Goal: Task Accomplishment & Management: Complete application form

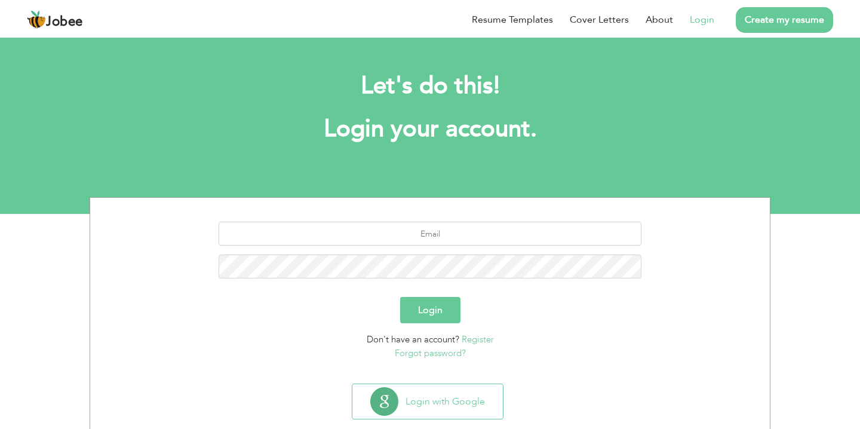
click at [709, 15] on link "Login" at bounding box center [702, 20] width 24 height 14
click at [475, 233] on input "text" at bounding box center [431, 234] width 424 height 24
type input "umairsaeed173@gmail.com"
click at [400, 297] on button "Login" at bounding box center [430, 310] width 60 height 26
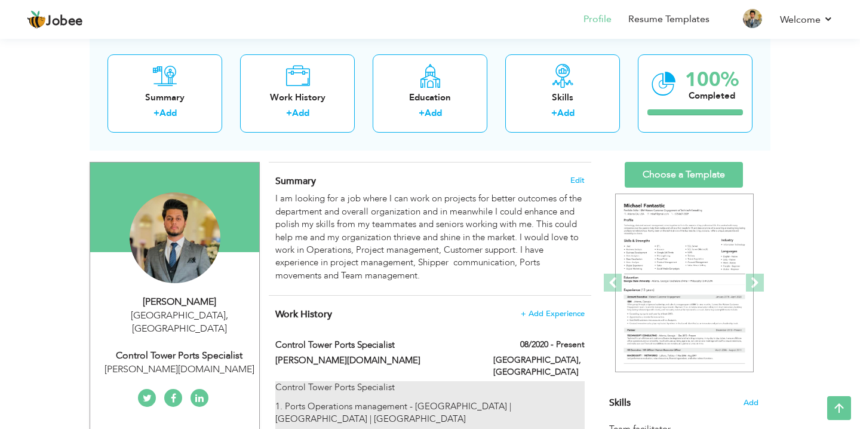
scroll to position [66, 0]
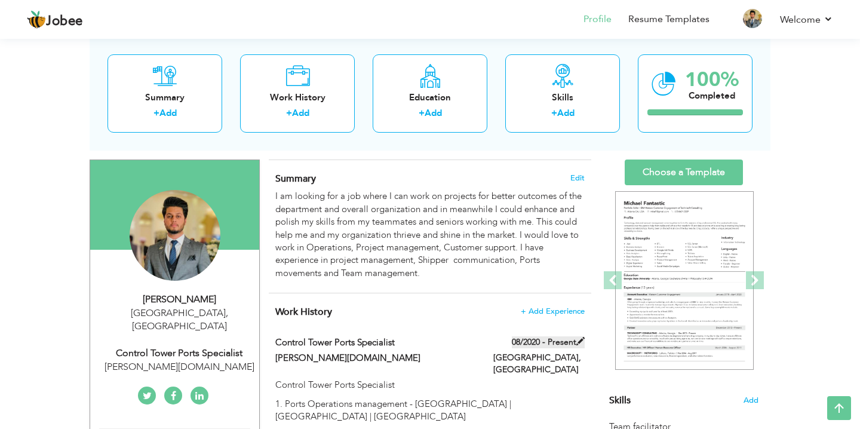
click at [581, 341] on span at bounding box center [581, 341] width 8 height 8
type input "Control Tower Ports Specialist"
type input "[PERSON_NAME][DOMAIN_NAME]"
type input "08/2020"
type input "[GEOGRAPHIC_DATA]"
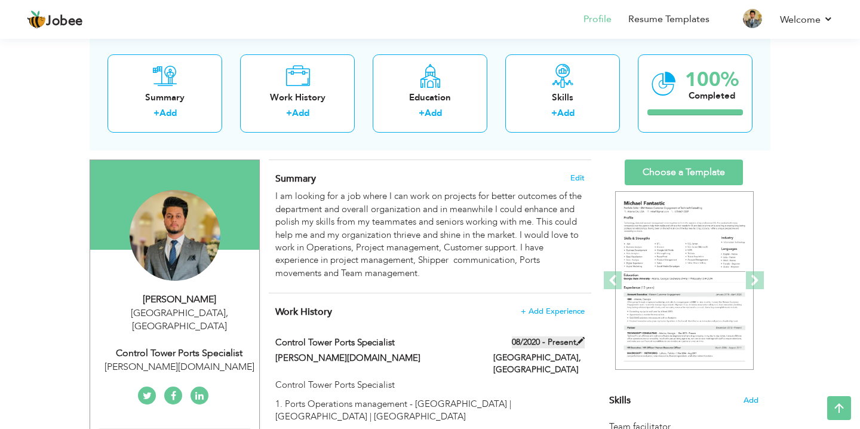
type input "[GEOGRAPHIC_DATA]"
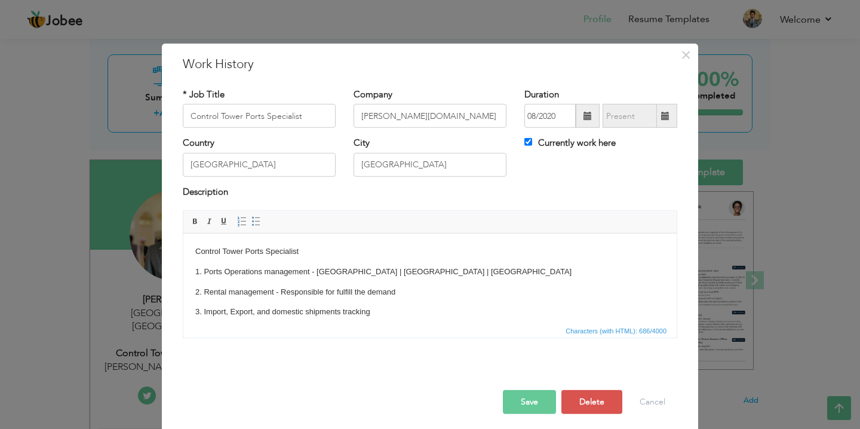
click at [666, 119] on span at bounding box center [665, 116] width 8 height 8
click at [528, 142] on input "Currently work here" at bounding box center [529, 142] width 8 height 8
checkbox input "false"
click at [614, 116] on input "text" at bounding box center [630, 116] width 54 height 24
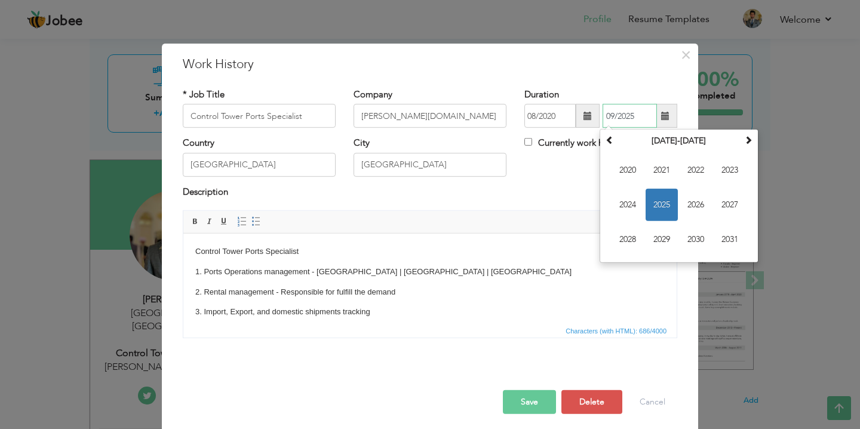
click at [667, 209] on span "2025" at bounding box center [662, 205] width 32 height 32
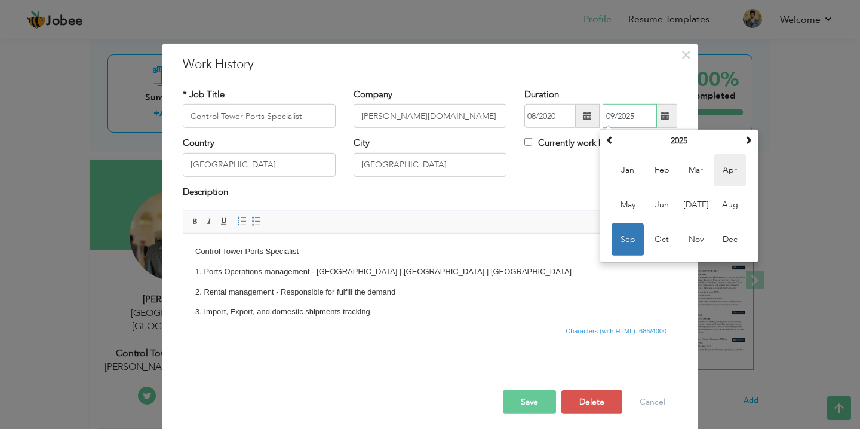
click at [736, 177] on span "Apr" at bounding box center [730, 170] width 32 height 32
type input "04/2025"
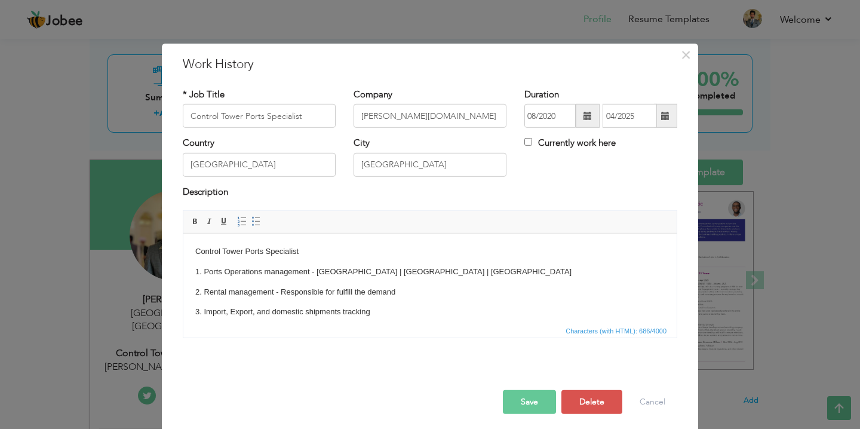
click at [522, 396] on button "Save" at bounding box center [529, 402] width 53 height 24
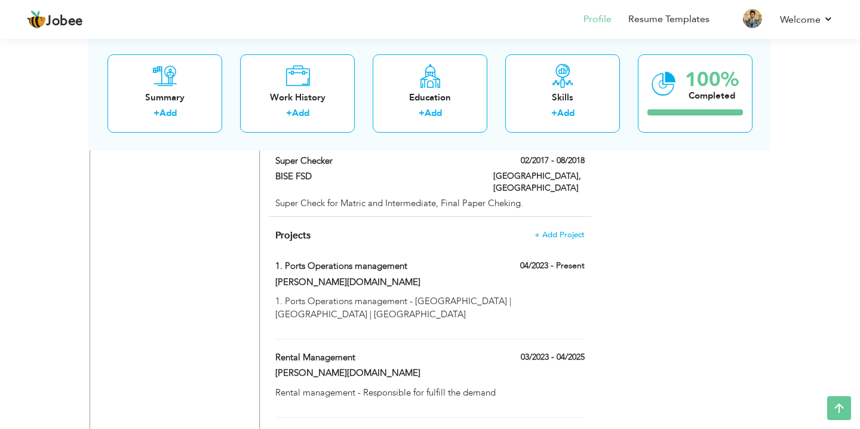
scroll to position [891, 0]
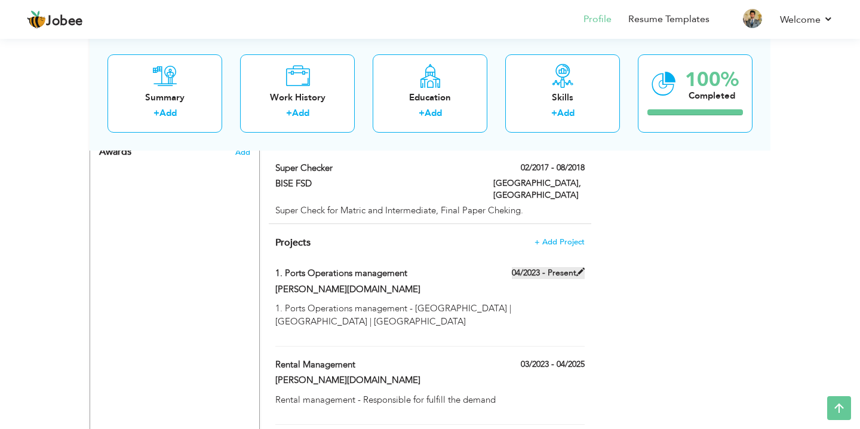
click at [580, 268] on span at bounding box center [581, 272] width 8 height 8
type input "1. Ports Operations management"
type input "[PERSON_NAME][DOMAIN_NAME]"
type input "04/2023"
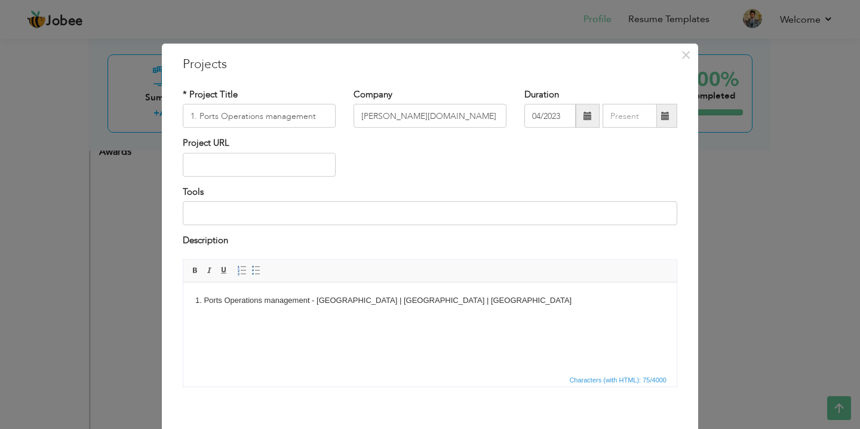
click at [664, 114] on span at bounding box center [665, 116] width 8 height 8
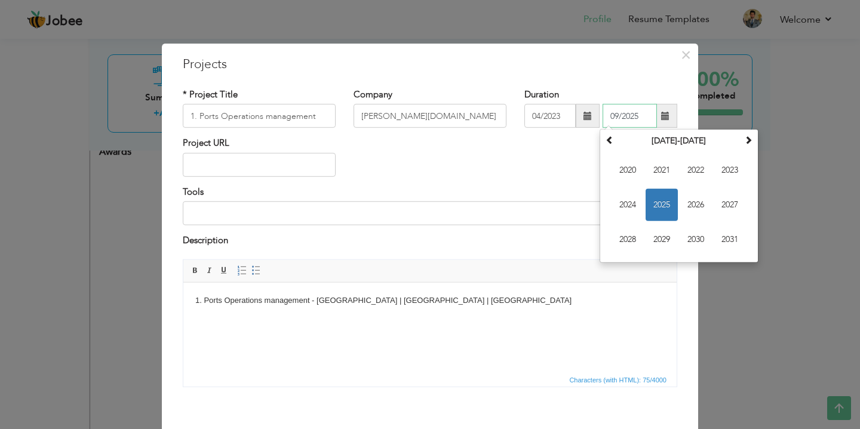
click at [664, 211] on span "2025" at bounding box center [662, 205] width 32 height 32
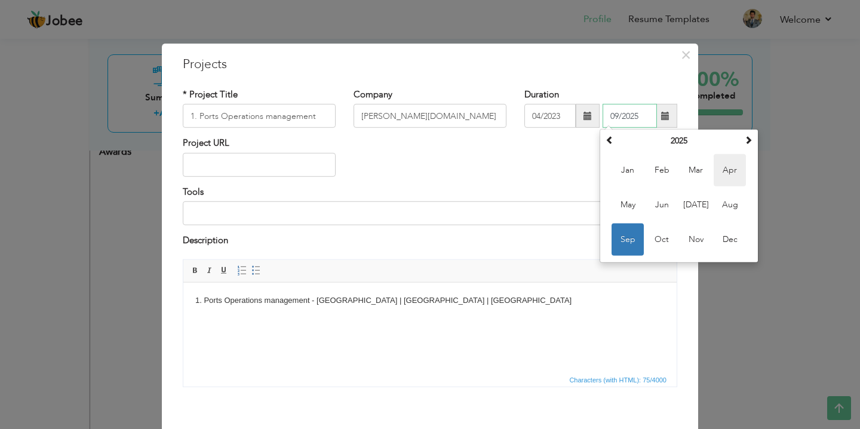
click at [729, 177] on span "Apr" at bounding box center [730, 170] width 32 height 32
type input "04/2025"
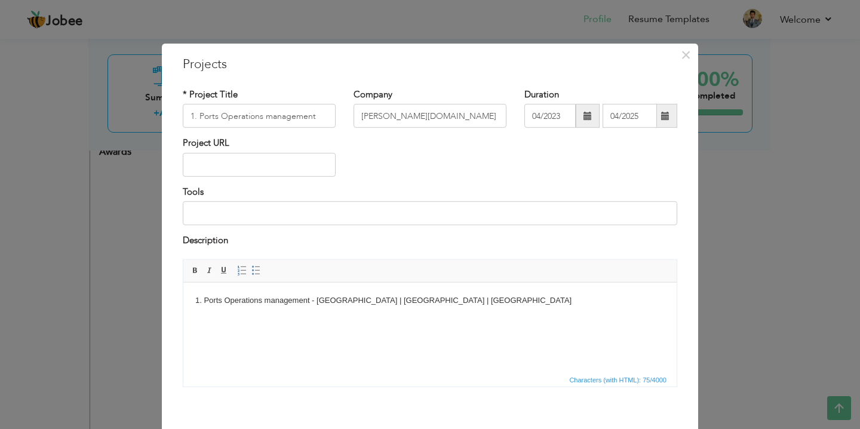
scroll to position [55, 0]
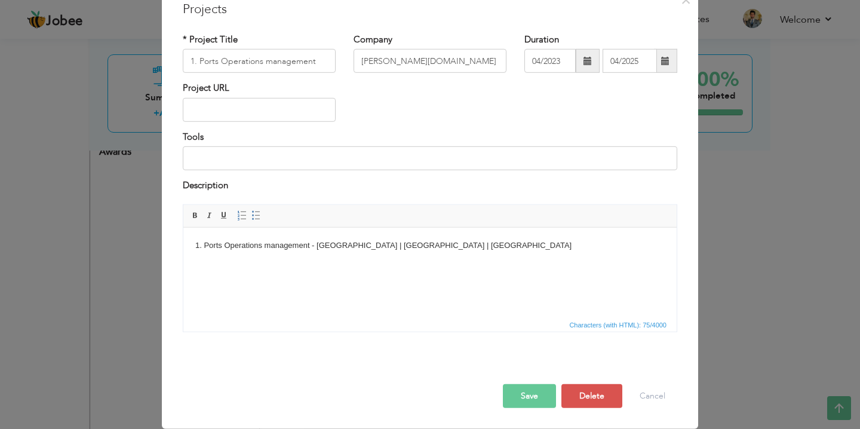
click at [535, 401] on button "Save" at bounding box center [529, 396] width 53 height 24
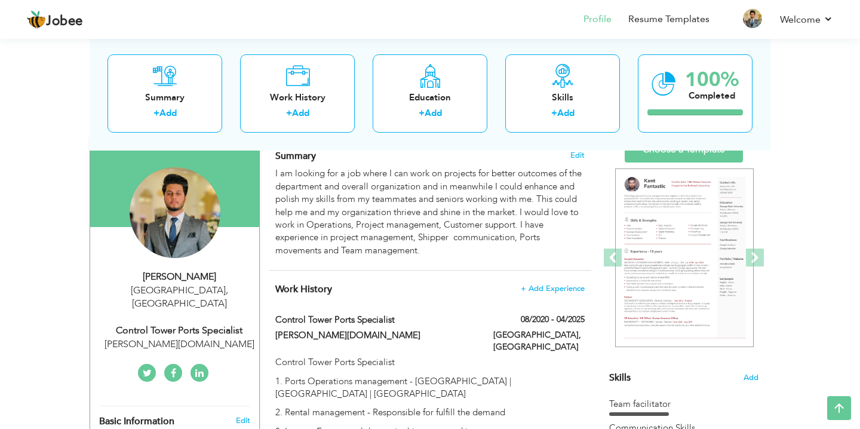
scroll to position [71, 0]
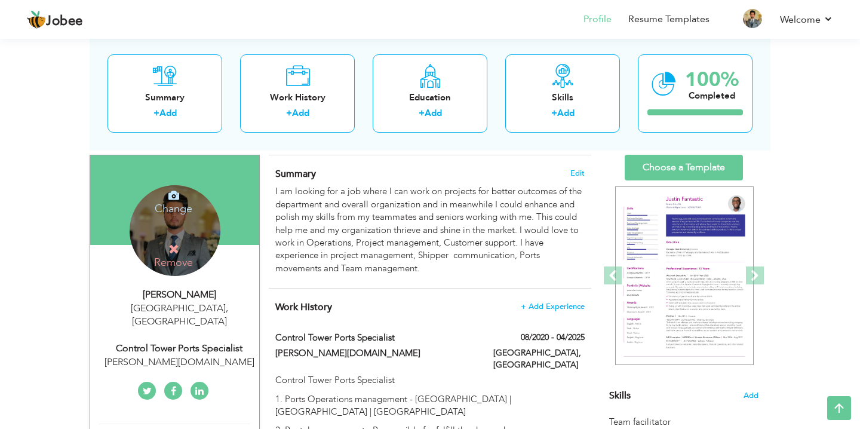
click at [176, 210] on h4 "Change" at bounding box center [173, 200] width 85 height 29
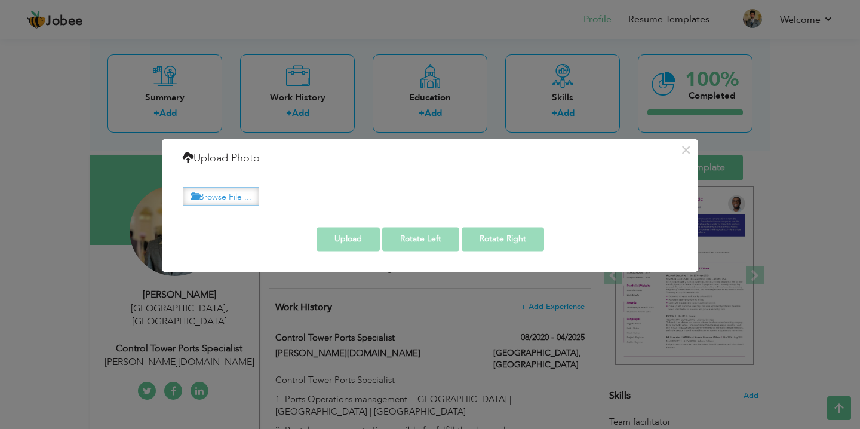
click at [243, 203] on label "Browse File ..." at bounding box center [221, 196] width 76 height 19
click at [0, 0] on input "Browse File ..." at bounding box center [0, 0] width 0 height 0
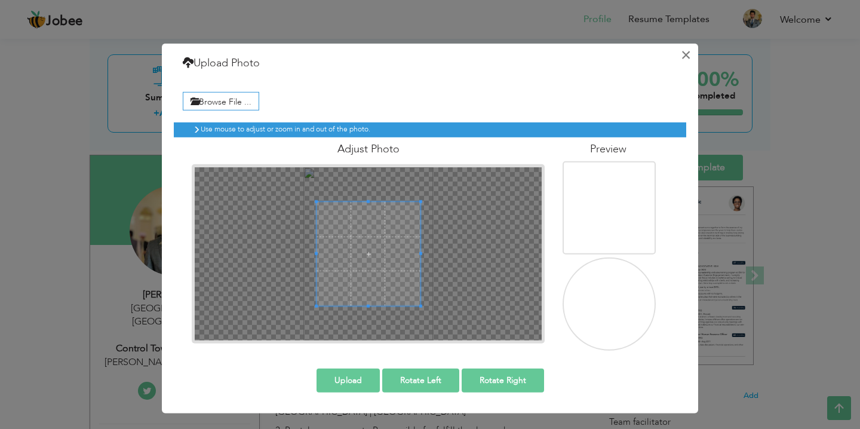
click at [679, 58] on button "×" at bounding box center [685, 54] width 19 height 19
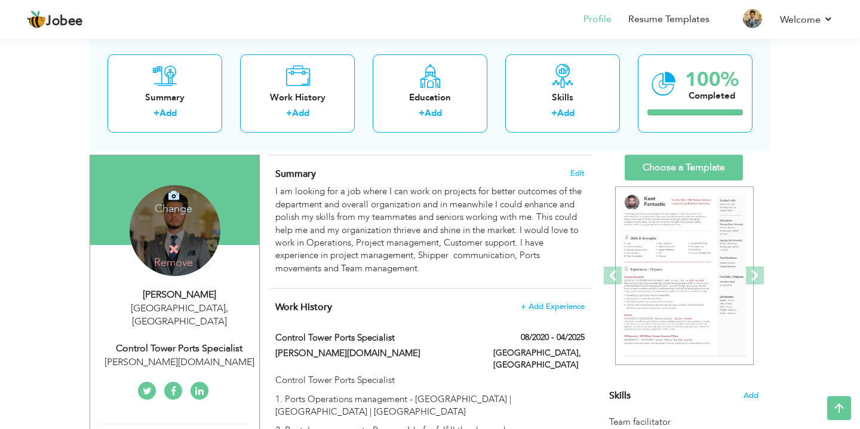
click at [179, 212] on h4 "Change" at bounding box center [173, 200] width 85 height 29
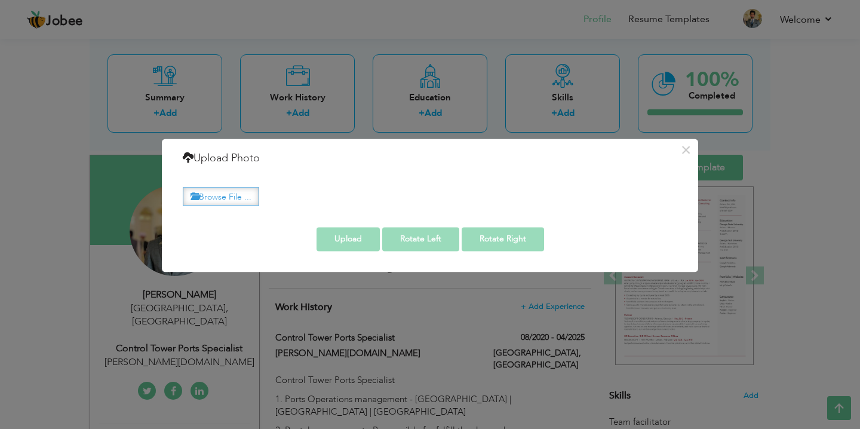
click at [222, 194] on label "Browse File ..." at bounding box center [221, 196] width 76 height 19
click at [0, 0] on input "Browse File ..." at bounding box center [0, 0] width 0 height 0
click at [251, 197] on label "Browse File ..." at bounding box center [221, 196] width 76 height 19
click at [0, 0] on input "Browse File ..." at bounding box center [0, 0] width 0 height 0
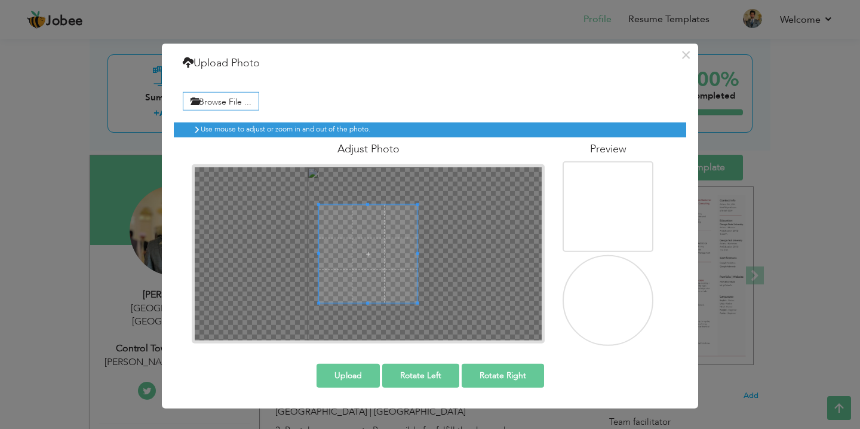
click at [615, 281] on img at bounding box center [610, 302] width 114 height 160
click at [390, 272] on div at bounding box center [367, 253] width 96 height 96
click at [381, 278] on span at bounding box center [370, 264] width 96 height 96
click at [390, 299] on div at bounding box center [370, 264] width 96 height 96
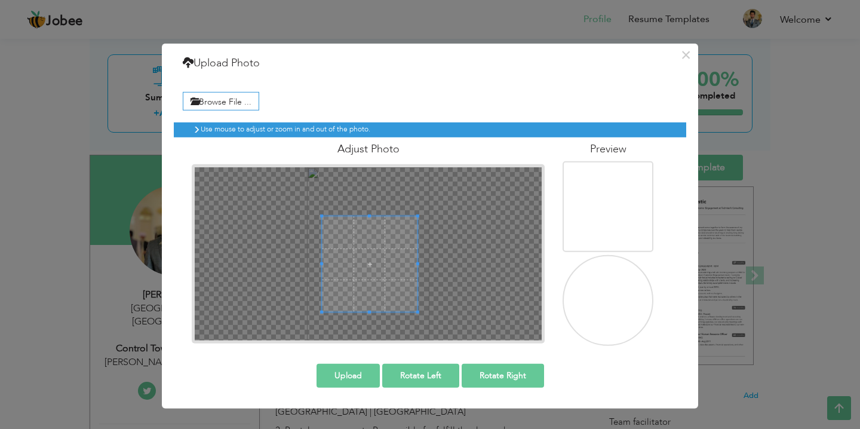
click at [397, 262] on div at bounding box center [370, 264] width 96 height 96
click at [370, 258] on span at bounding box center [357, 259] width 96 height 96
click at [370, 262] on span at bounding box center [357, 262] width 96 height 96
click at [354, 372] on button "Upload" at bounding box center [348, 376] width 63 height 24
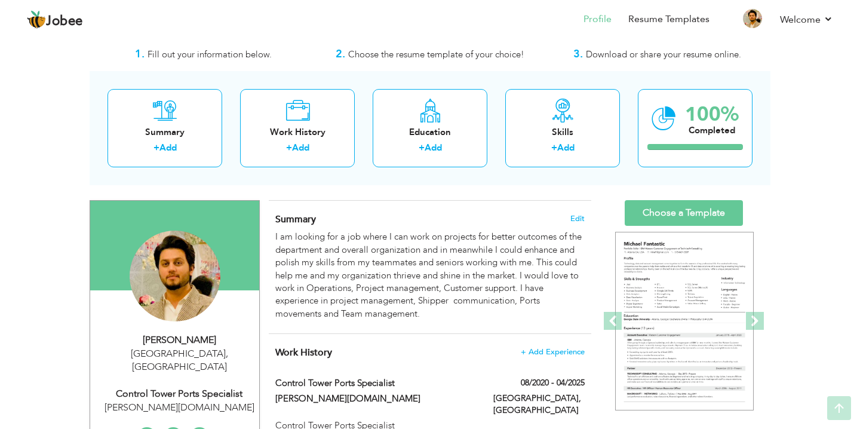
scroll to position [0, 0]
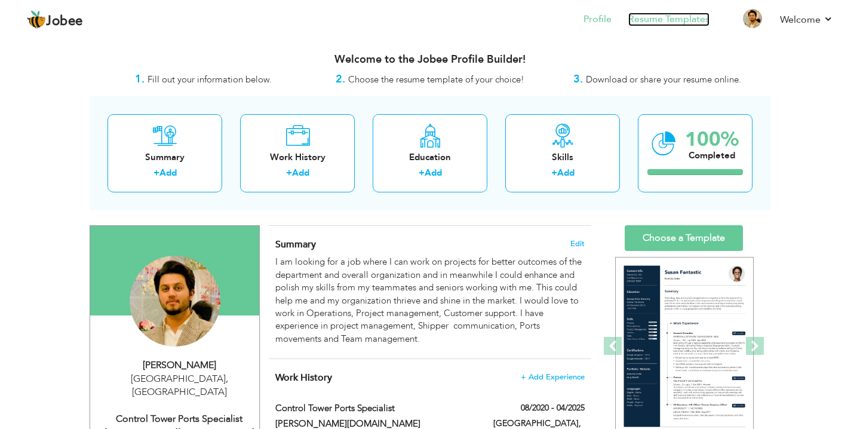
click at [695, 20] on link "Resume Templates" at bounding box center [669, 20] width 81 height 14
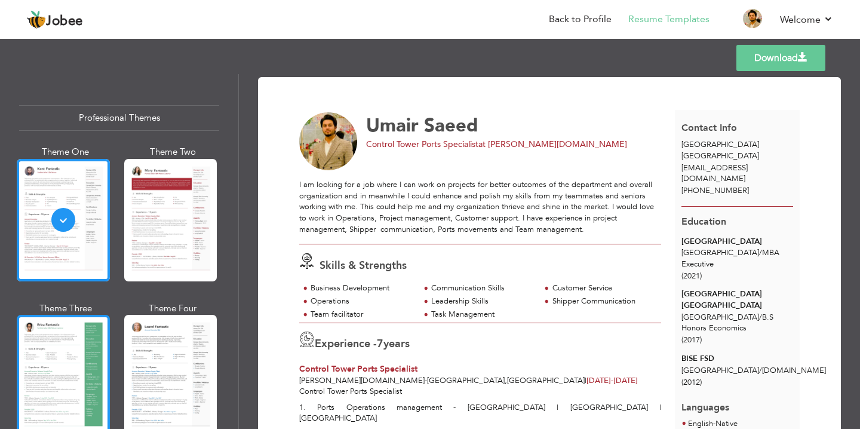
click at [67, 384] on div at bounding box center [63, 376] width 93 height 122
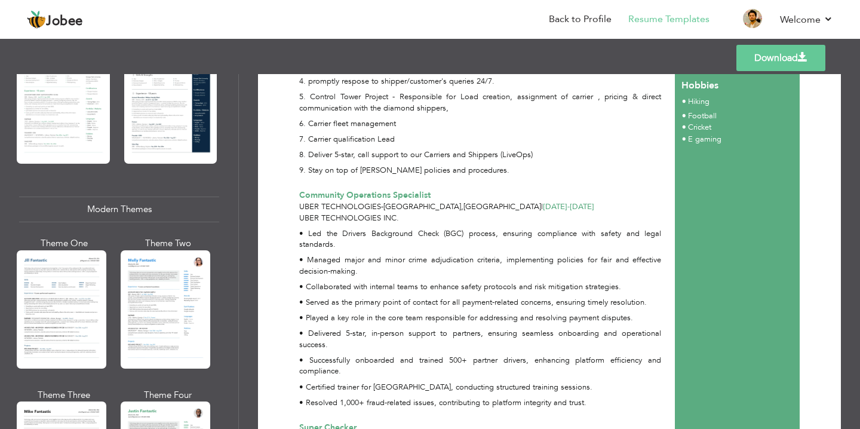
scroll to position [438, 0]
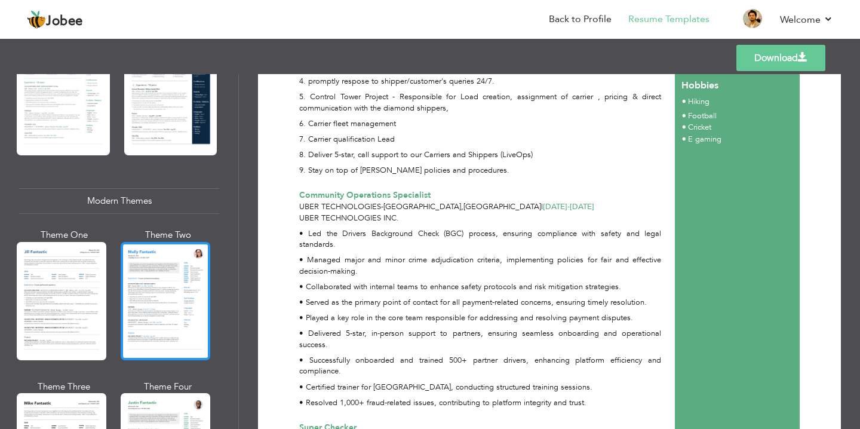
click at [163, 278] on div at bounding box center [166, 301] width 90 height 118
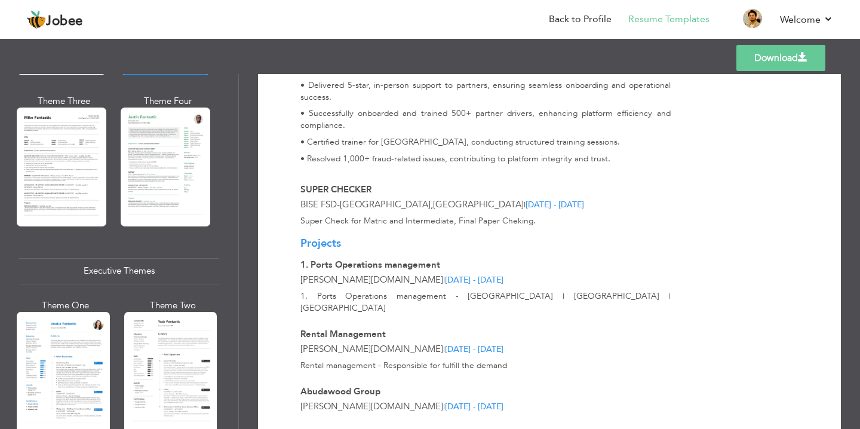
scroll to position [685, 0]
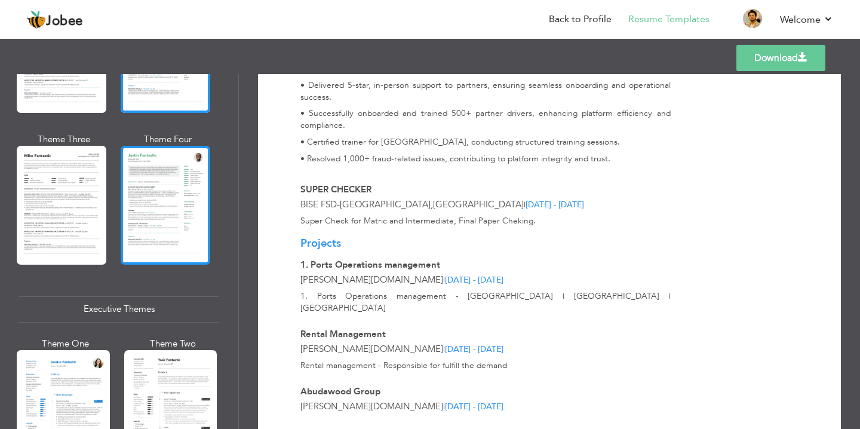
click at [158, 192] on div at bounding box center [166, 205] width 90 height 118
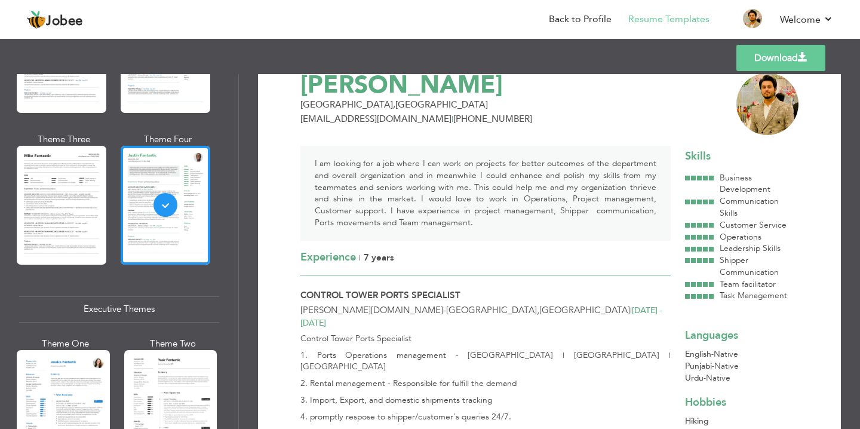
scroll to position [38, 0]
click at [583, 26] on li "Back to Profile" at bounding box center [571, 20] width 79 height 32
click at [581, 17] on link "Back to Profile" at bounding box center [580, 20] width 63 height 14
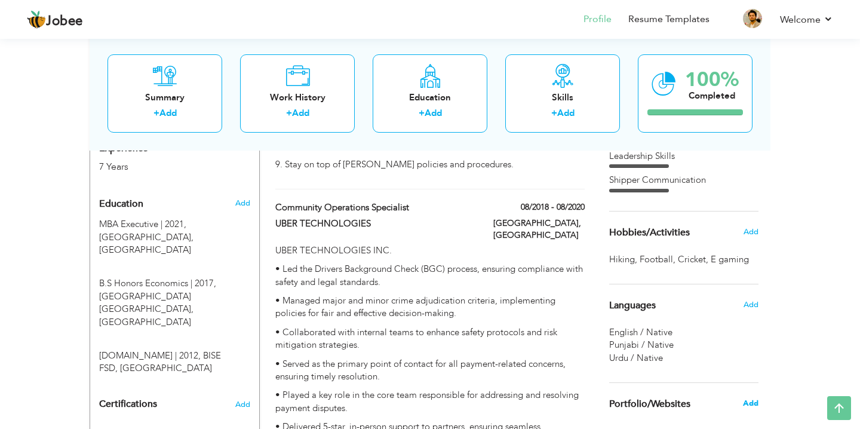
scroll to position [480, 0]
click at [752, 237] on span "Add" at bounding box center [751, 232] width 16 height 11
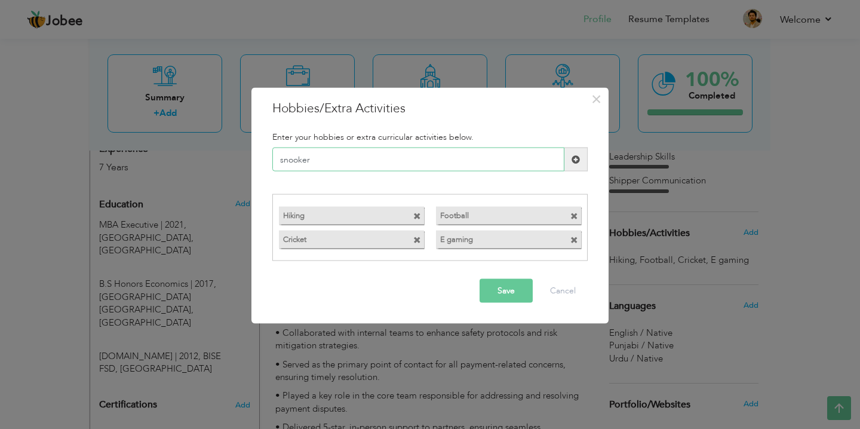
click at [369, 167] on input "snooker" at bounding box center [418, 160] width 292 height 24
click at [339, 163] on input "Snooker" at bounding box center [418, 160] width 292 height 24
type input "Snooker"
click at [519, 287] on button "Save" at bounding box center [506, 290] width 53 height 24
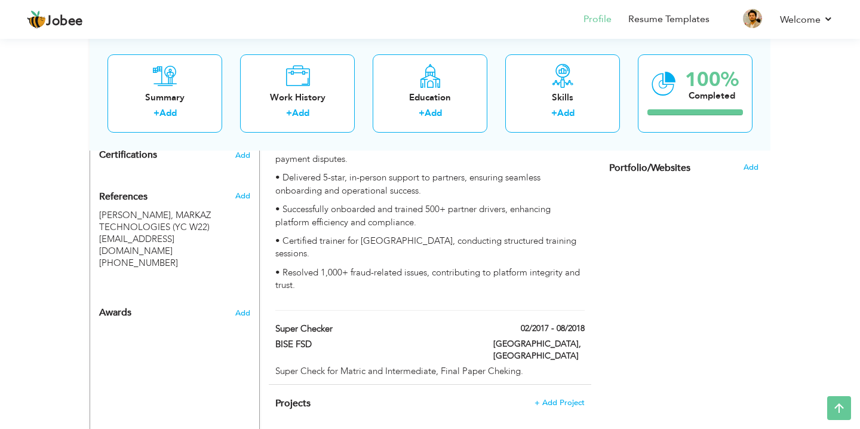
scroll to position [741, 0]
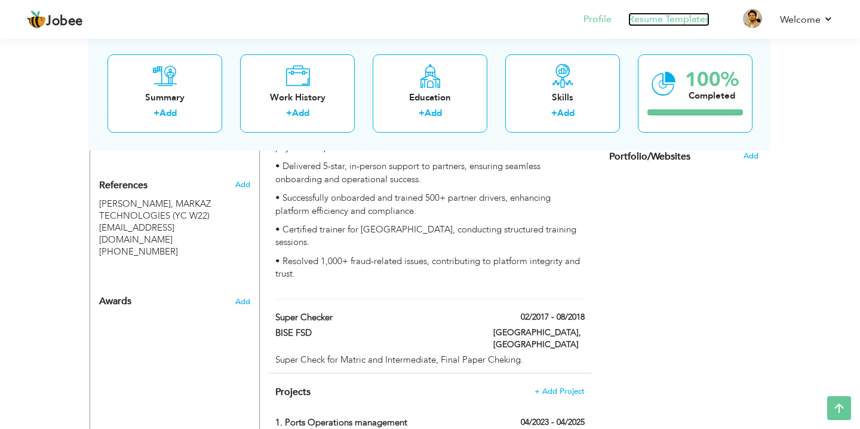
click at [653, 13] on link "Resume Templates" at bounding box center [669, 20] width 81 height 14
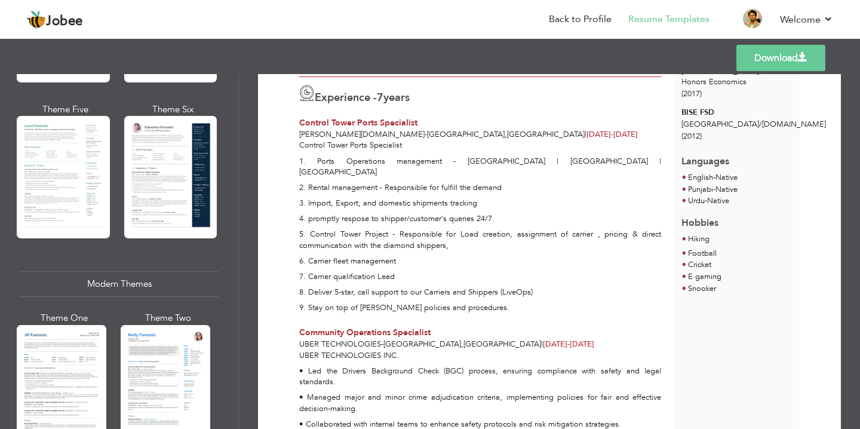
scroll to position [364, 0]
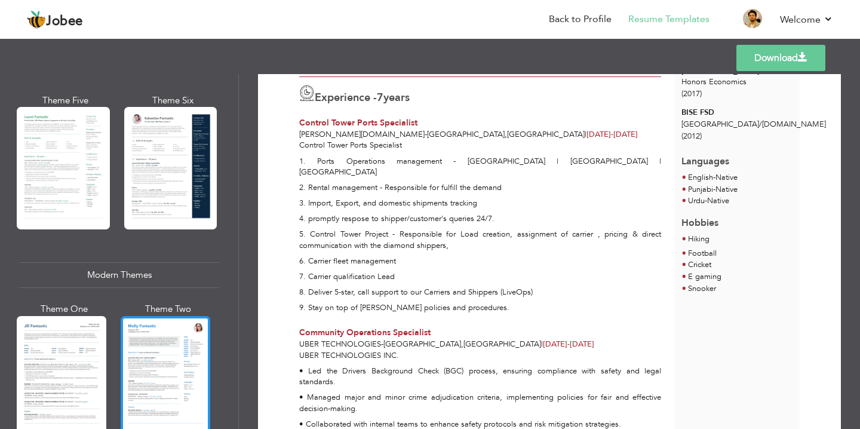
click at [183, 390] on div at bounding box center [166, 375] width 90 height 118
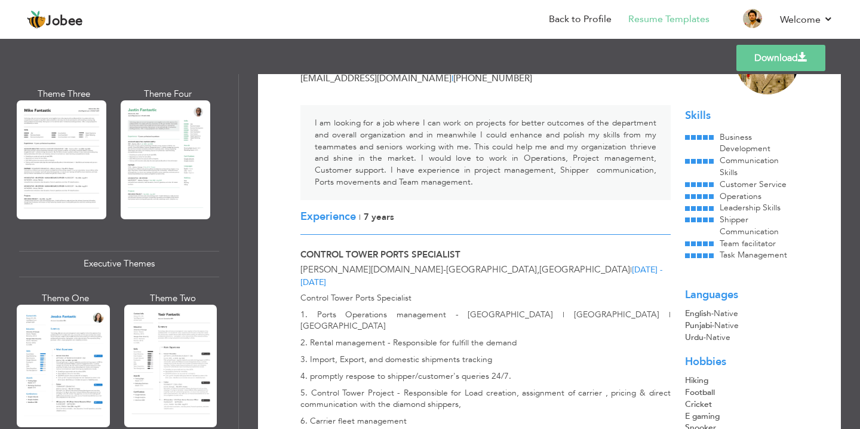
scroll to position [741, 0]
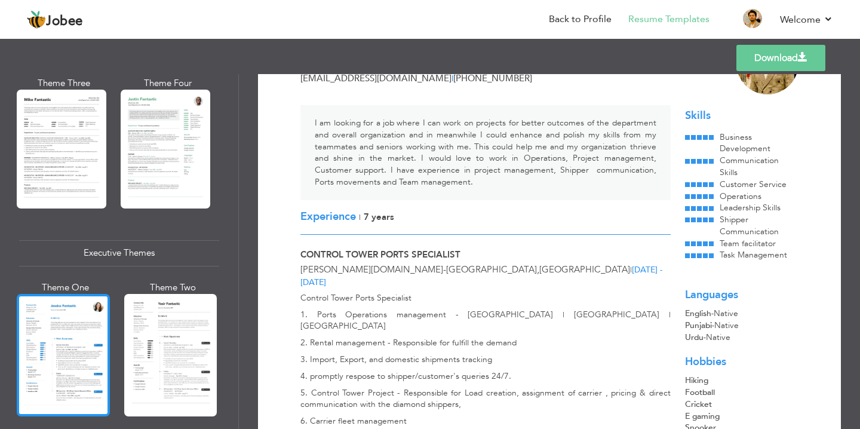
click at [86, 362] on div at bounding box center [63, 355] width 93 height 122
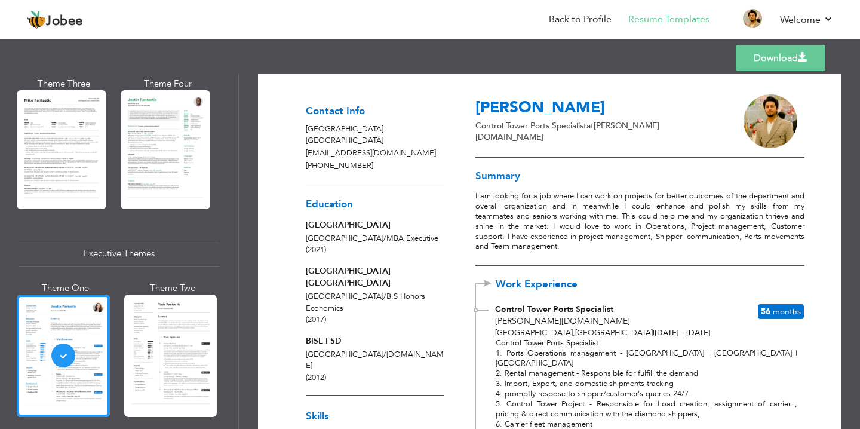
scroll to position [1, 0]
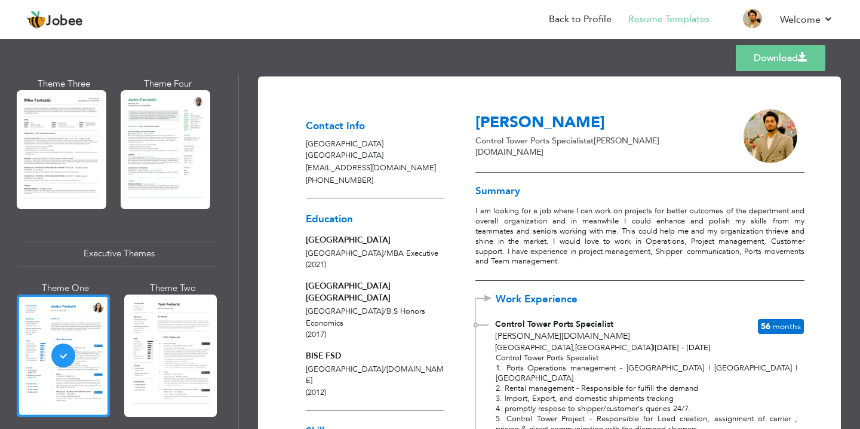
click at [808, 57] on link "Download" at bounding box center [781, 58] width 90 height 26
click at [803, 62] on span at bounding box center [803, 58] width 10 height 10
click at [551, 17] on link "Back to Profile" at bounding box center [580, 20] width 63 height 14
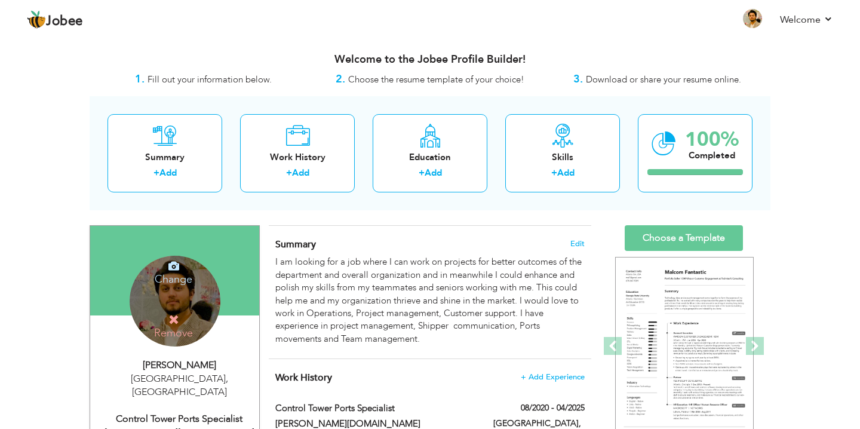
click at [173, 280] on h4 "Change" at bounding box center [173, 271] width 85 height 29
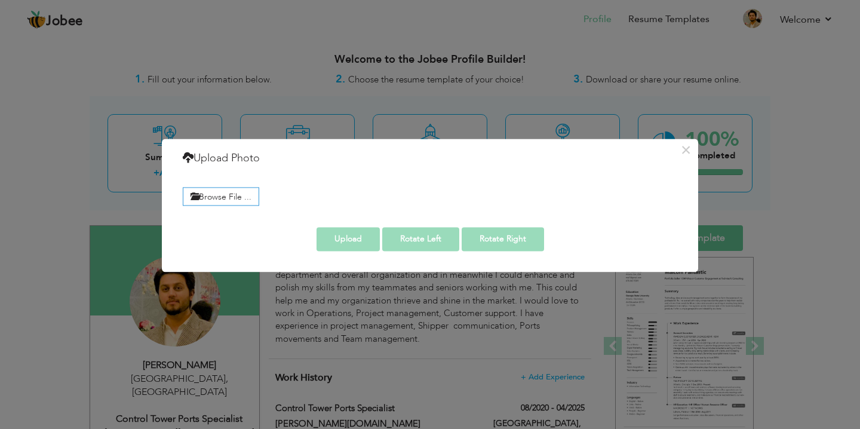
click at [98, 172] on div "× Upload Photo Browse File ..." at bounding box center [430, 214] width 860 height 429
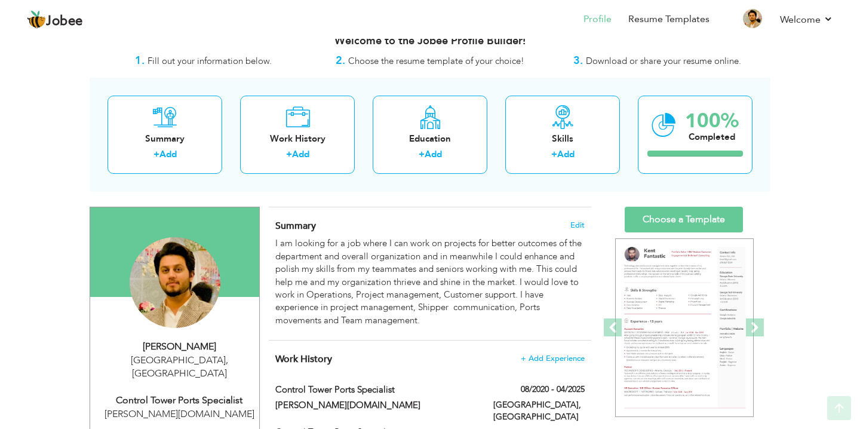
scroll to position [17, 0]
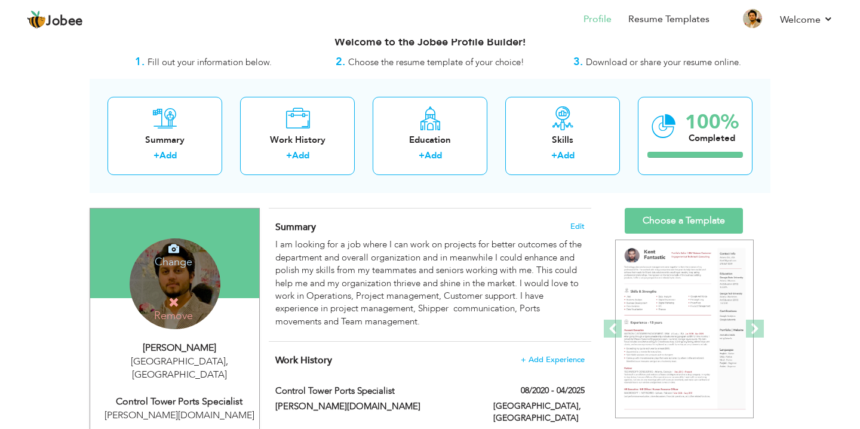
click at [177, 262] on h4 "Change" at bounding box center [173, 254] width 85 height 29
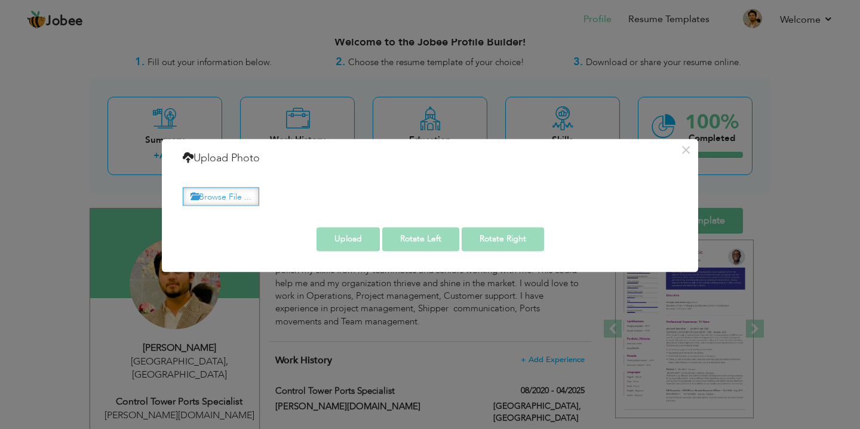
click at [219, 191] on label "Browse File ..." at bounding box center [221, 196] width 76 height 19
click at [0, 0] on input "Browse File ..." at bounding box center [0, 0] width 0 height 0
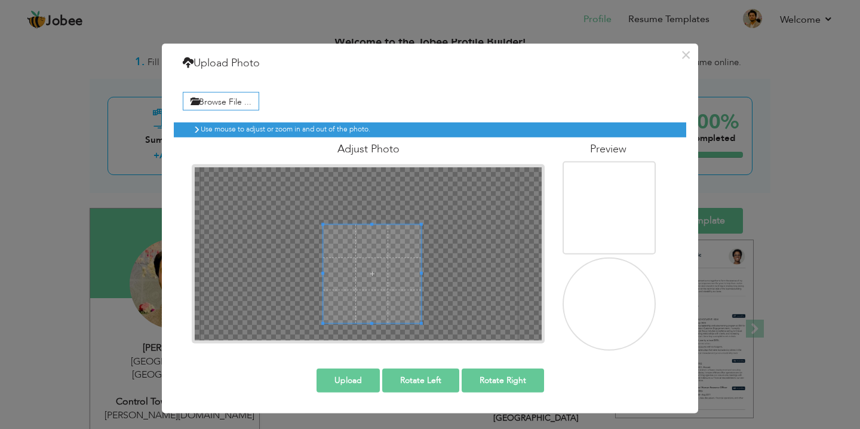
click at [378, 273] on span at bounding box center [372, 274] width 98 height 98
click at [365, 375] on button "Upload" at bounding box center [348, 381] width 63 height 24
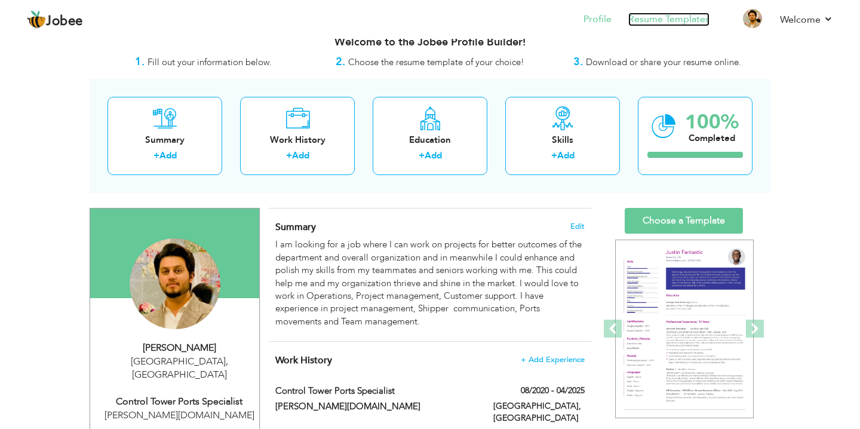
click at [687, 23] on link "Resume Templates" at bounding box center [669, 20] width 81 height 14
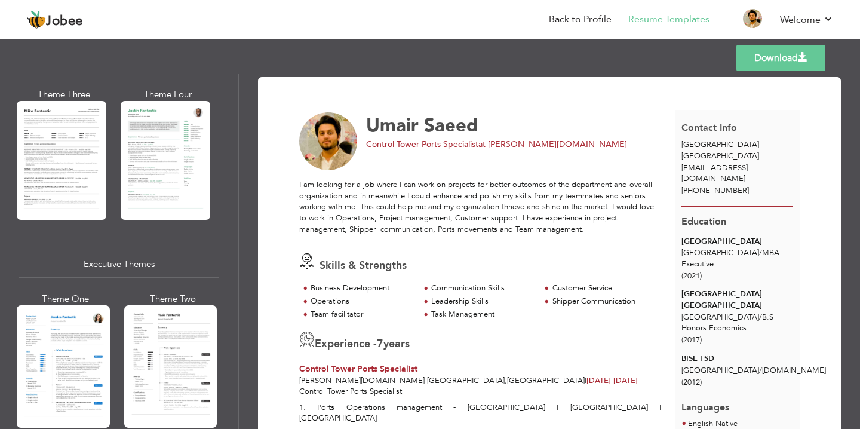
scroll to position [732, 0]
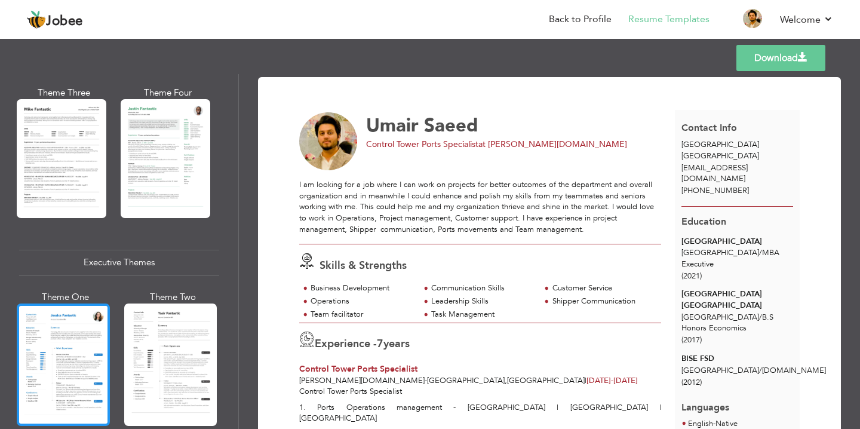
click at [87, 378] on div at bounding box center [63, 365] width 93 height 122
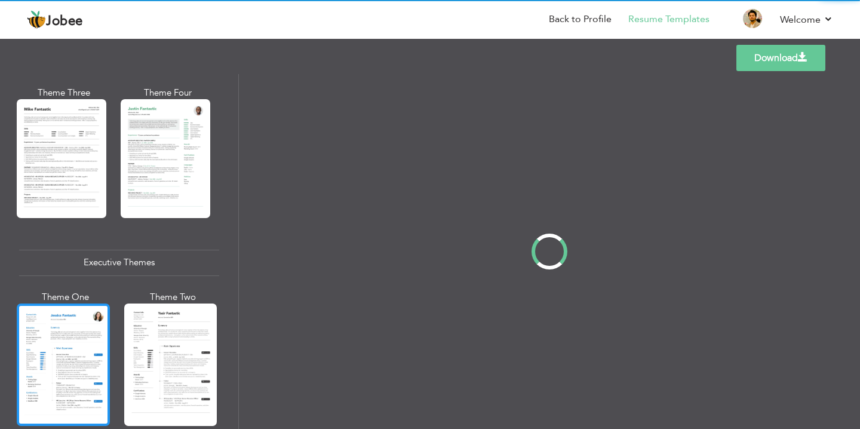
scroll to position [731, 0]
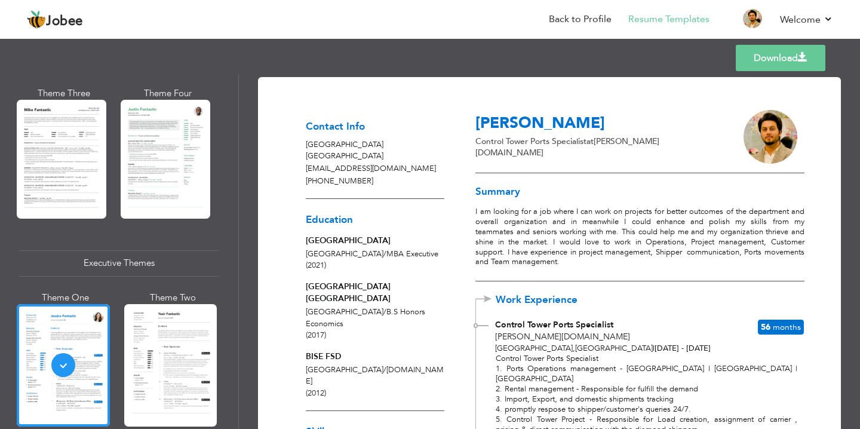
click at [786, 54] on link "Download" at bounding box center [781, 58] width 90 height 26
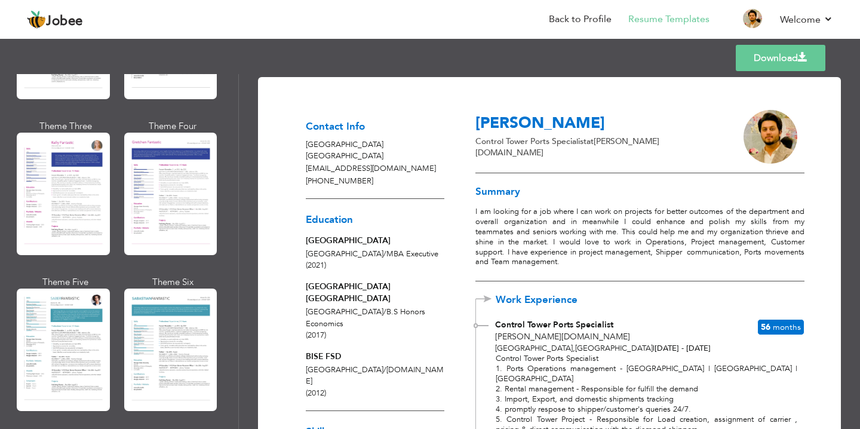
scroll to position [1585, 0]
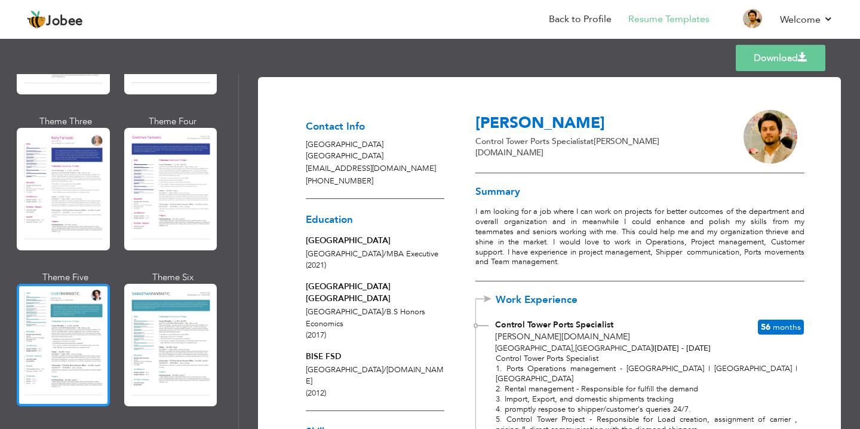
click at [79, 304] on div at bounding box center [63, 345] width 93 height 122
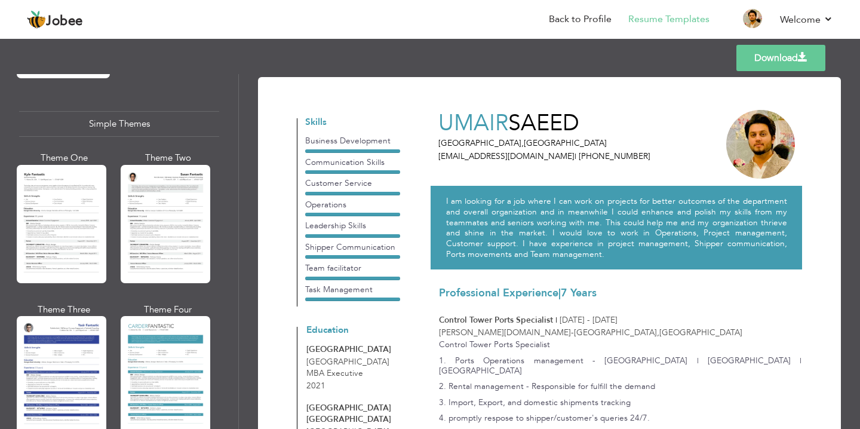
scroll to position [2081, 0]
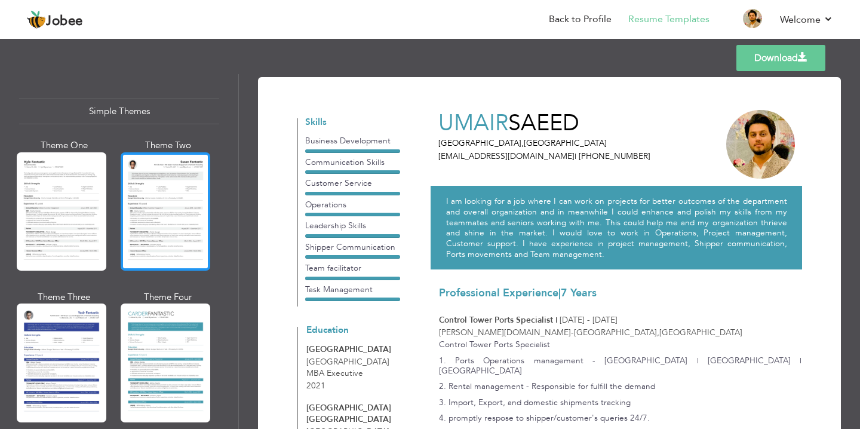
click at [170, 180] on div at bounding box center [166, 211] width 90 height 118
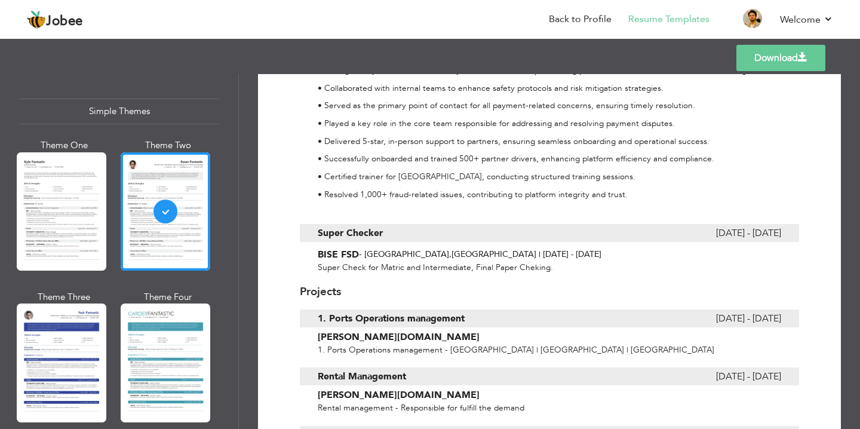
scroll to position [751, 0]
